Goal: Information Seeking & Learning: Learn about a topic

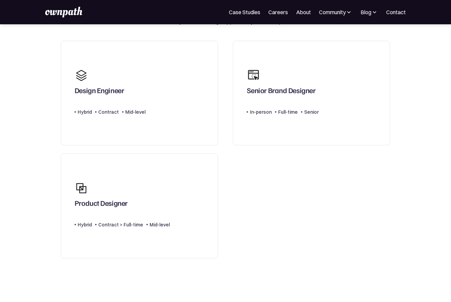
scroll to position [47, 0]
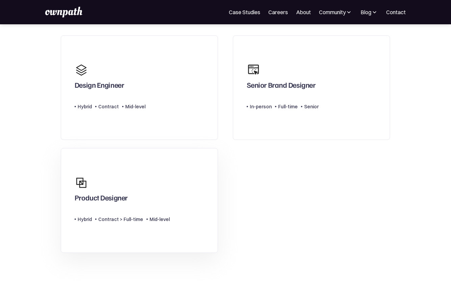
click at [106, 184] on div "Product Designer" at bounding box center [122, 189] width 95 height 32
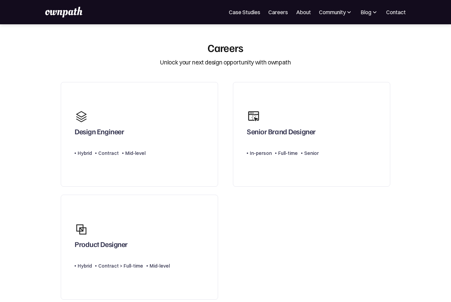
scroll to position [47, 0]
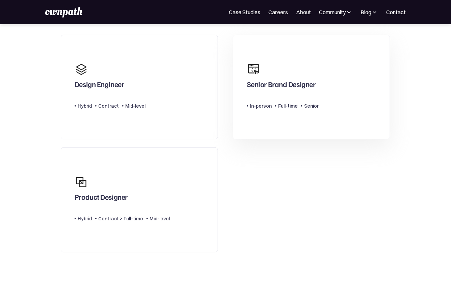
click at [332, 92] on link "Senior Brand Designer Type Level In-person Full-time Senior" at bounding box center [311, 87] width 157 height 105
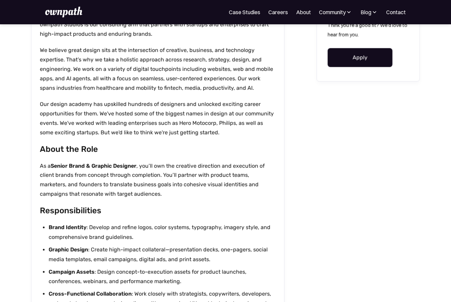
scroll to position [238, 0]
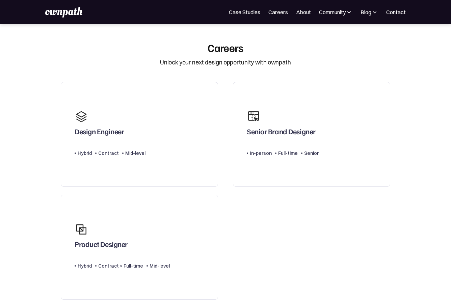
scroll to position [48, 0]
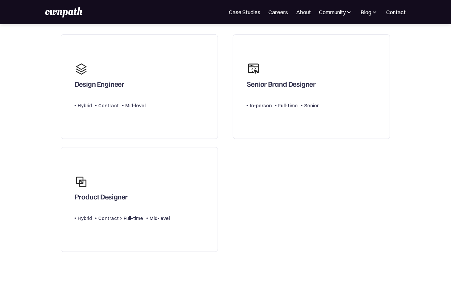
click at [33, 103] on section "Careers Unlock your next design opportunity with ownpath Design Engineer Type L…" at bounding box center [225, 166] width 451 height 344
click at [18, 107] on section "Careers Unlock your next design opportunity with ownpath Design Engineer Type L…" at bounding box center [225, 166] width 451 height 344
click at [15, 225] on section "Careers Unlock your next design opportunity with ownpath Design Engineer Type L…" at bounding box center [225, 166] width 451 height 344
